Goal: Check status: Check status

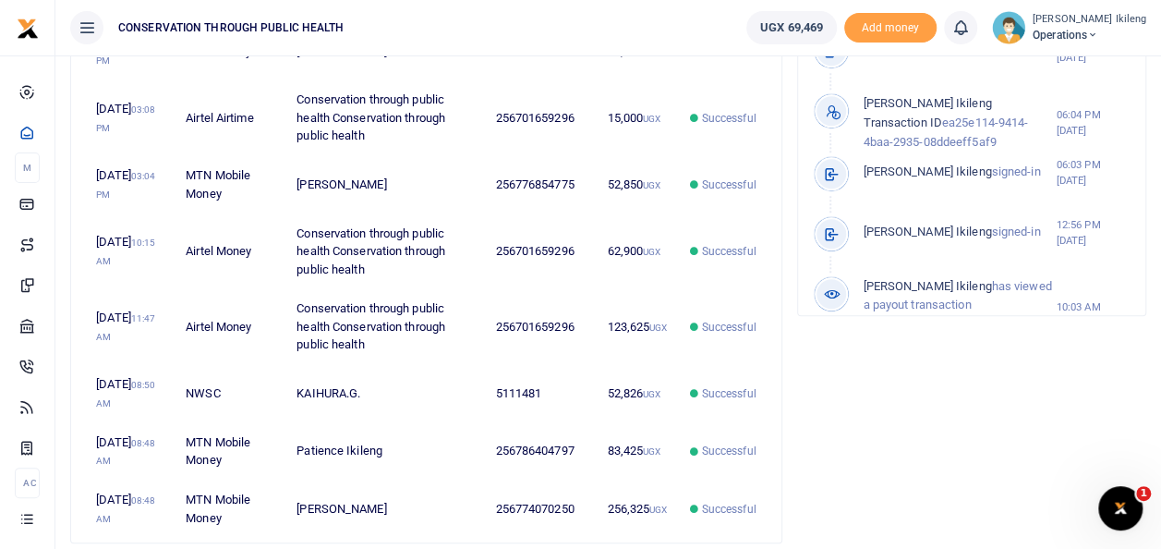
scroll to position [875, 0]
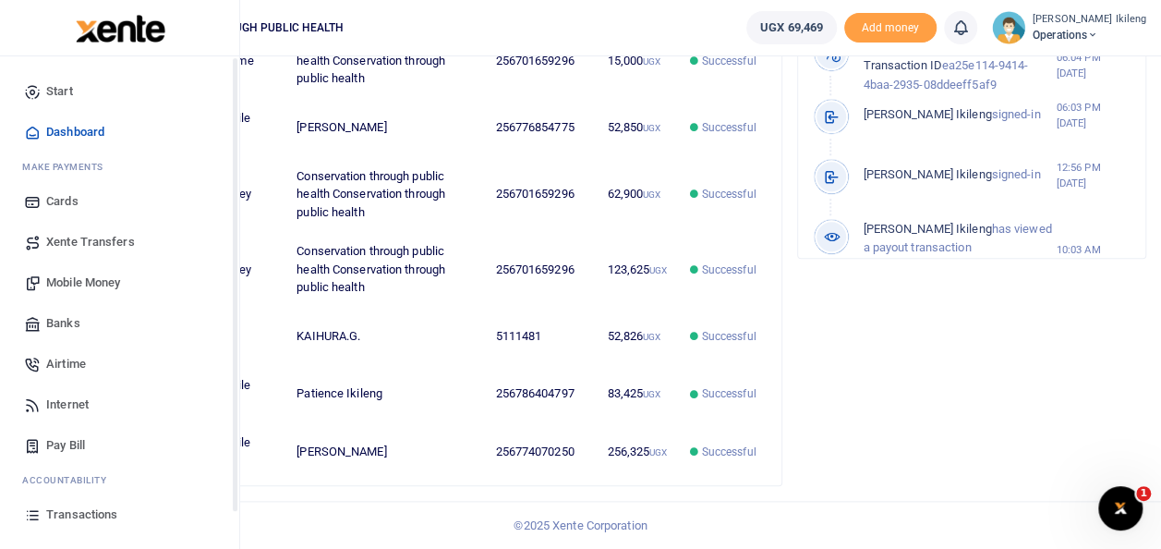
click at [55, 512] on span "Transactions" at bounding box center [81, 514] width 71 height 18
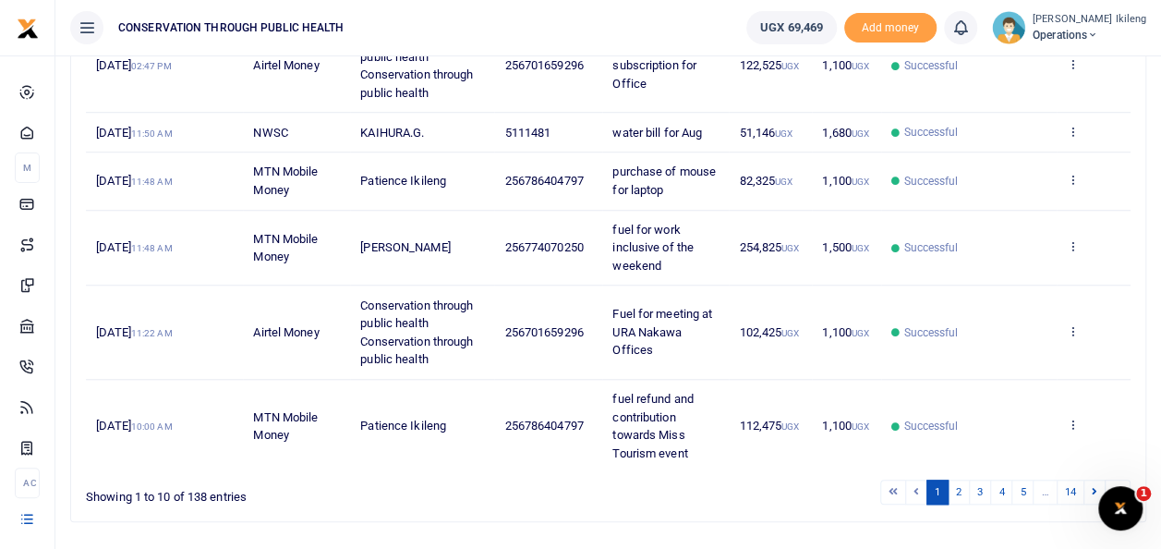
scroll to position [673, 0]
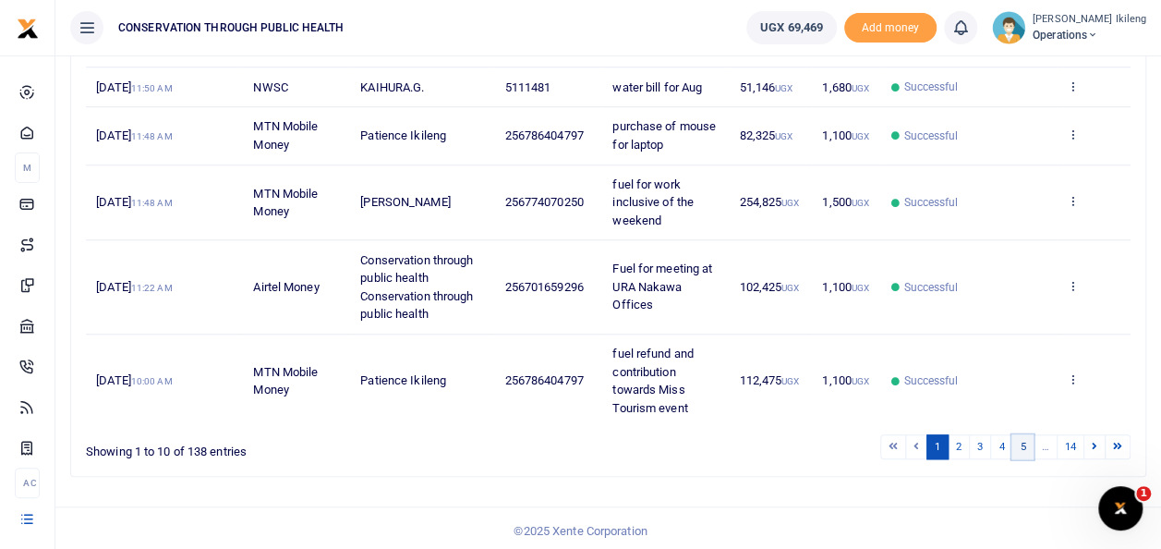
click at [1023, 434] on link "5" at bounding box center [1022, 446] width 22 height 25
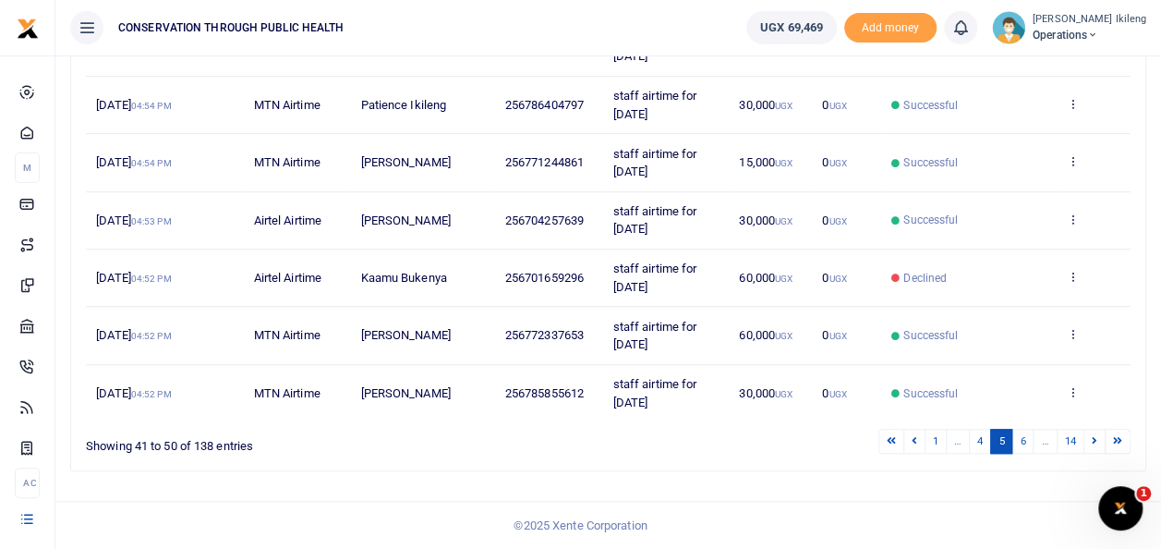
scroll to position [493, 0]
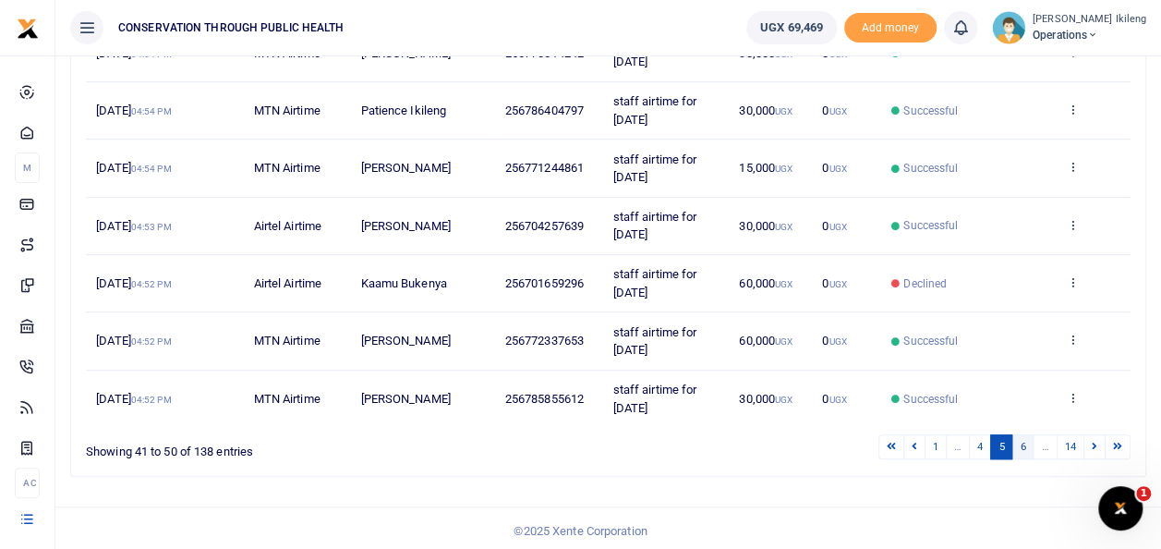
click at [1024, 438] on link "6" at bounding box center [1022, 446] width 22 height 25
click at [1025, 443] on link "7" at bounding box center [1022, 446] width 22 height 25
click at [1025, 443] on link "8" at bounding box center [1022, 446] width 22 height 25
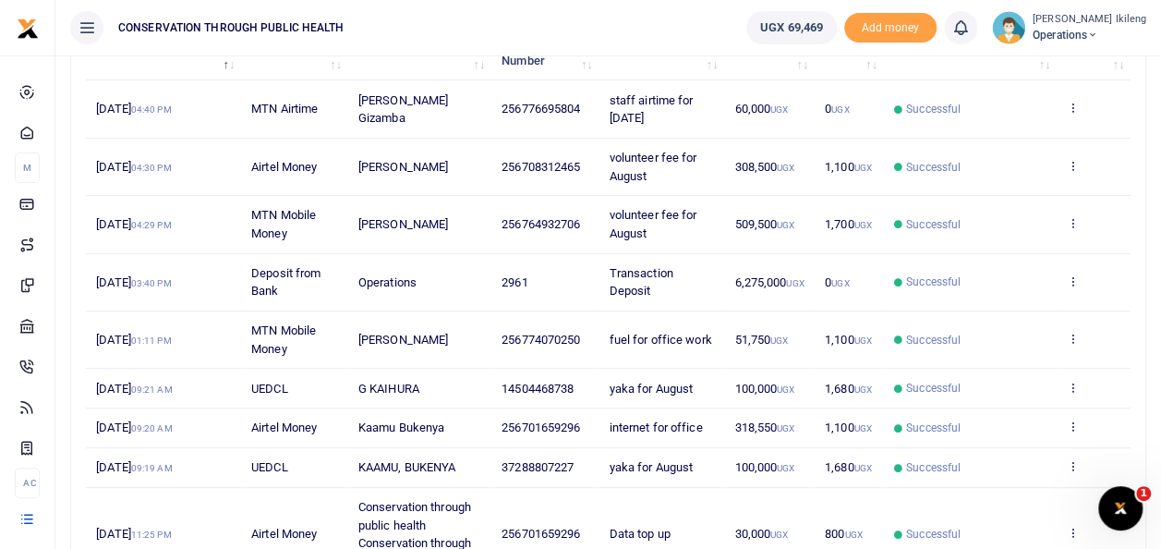
scroll to position [249, 0]
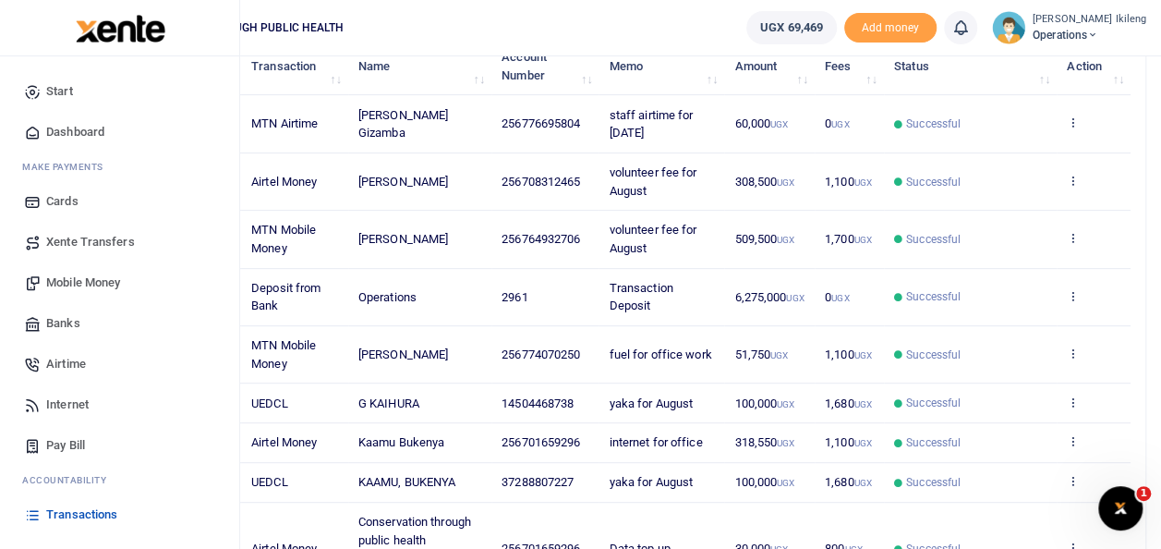
click at [74, 129] on span "Dashboard" at bounding box center [75, 132] width 58 height 18
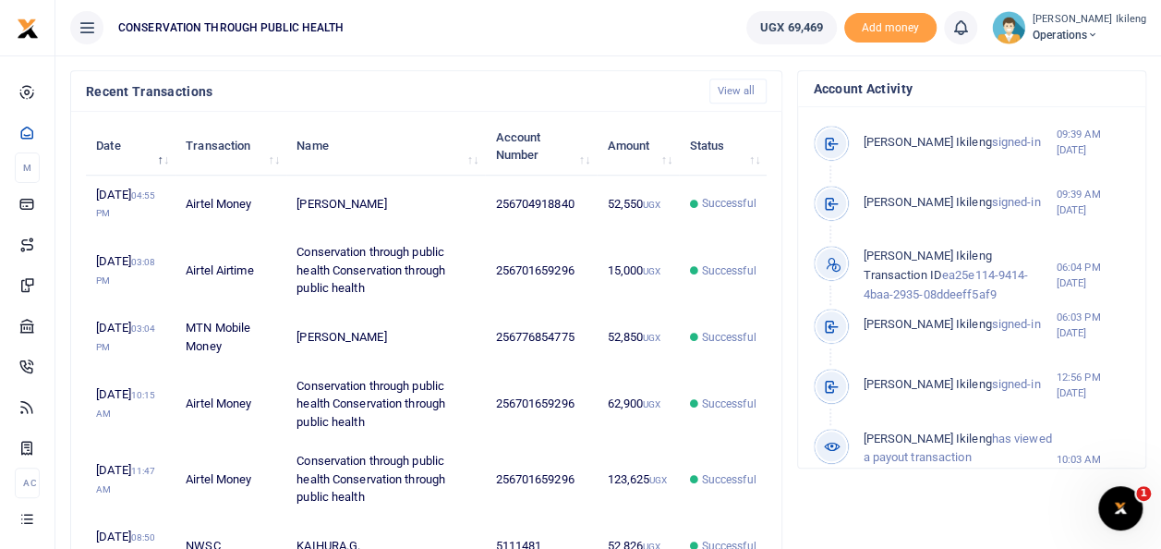
scroll to position [578, 0]
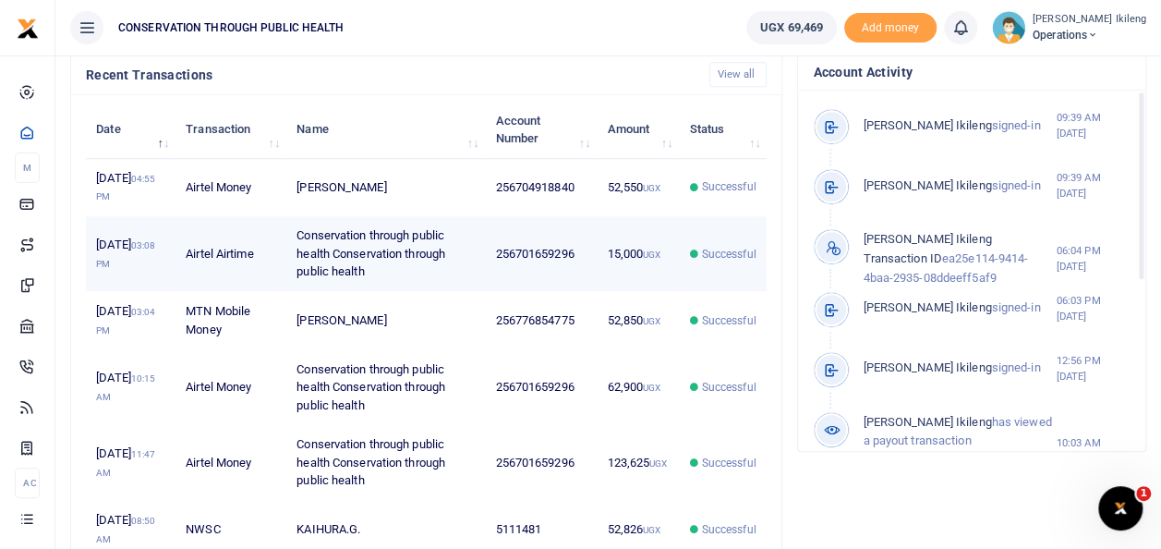
click at [729, 262] on span "Successful" at bounding box center [729, 254] width 54 height 17
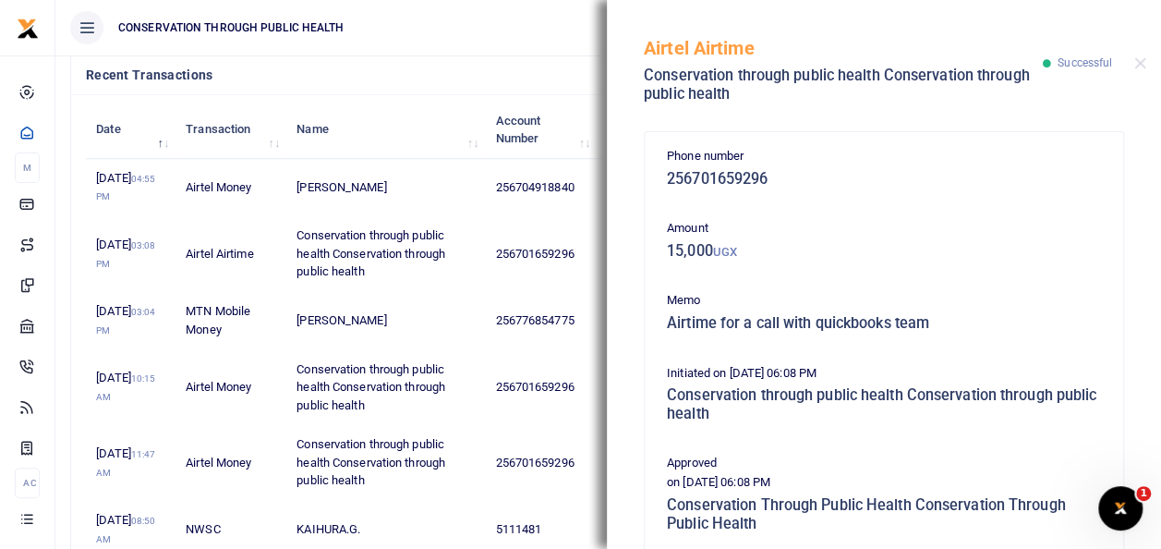
click at [455, 85] on h4 "Recent Transactions" at bounding box center [390, 75] width 609 height 20
click at [1140, 62] on button "Close" at bounding box center [1140, 63] width 12 height 12
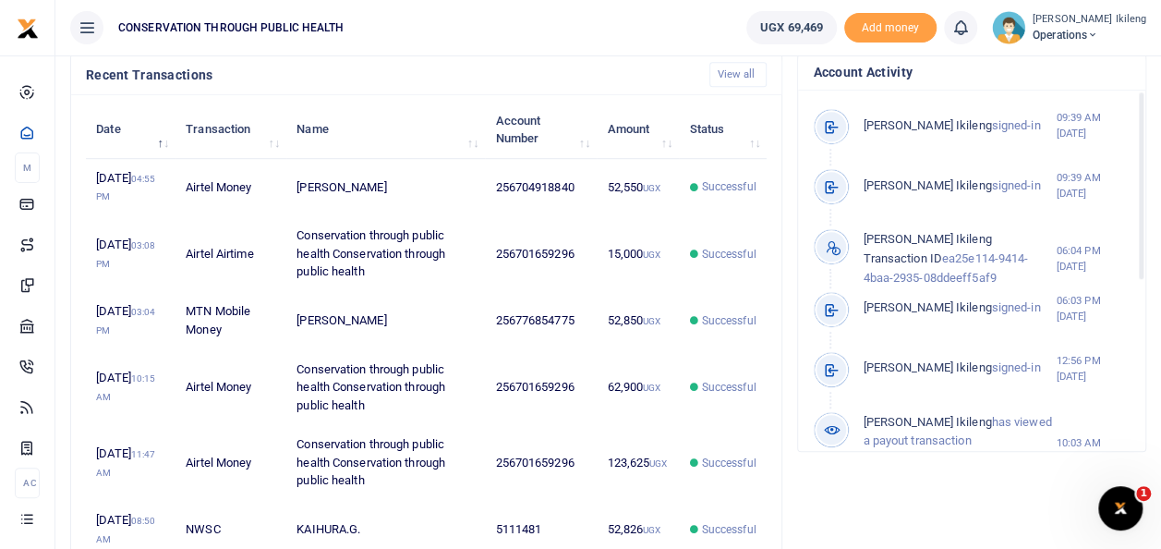
scroll to position [99, 0]
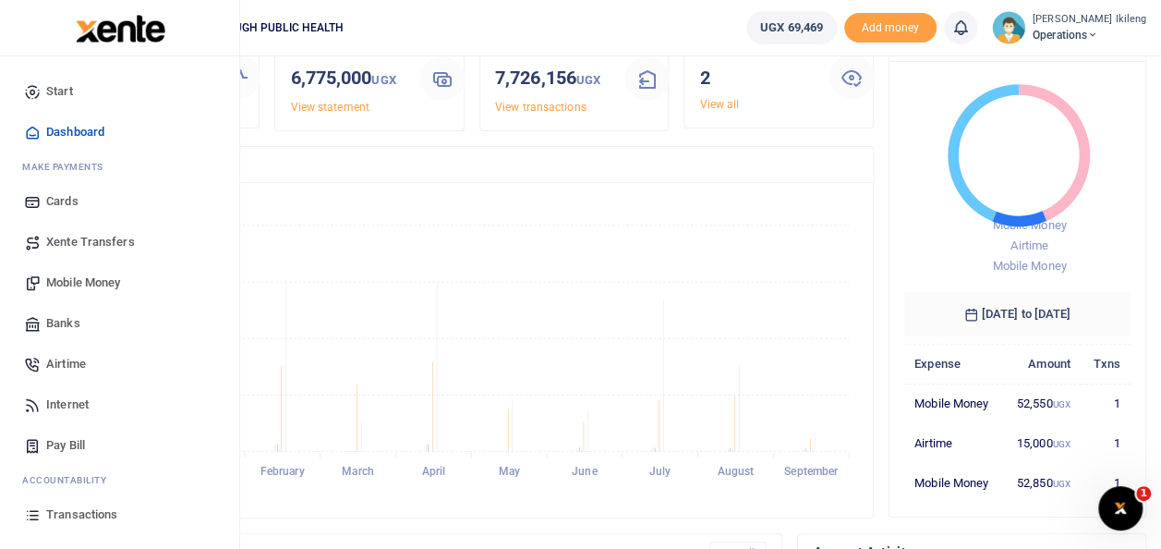
click at [55, 238] on span "Xente Transfers" at bounding box center [90, 242] width 89 height 18
